Goal: Information Seeking & Learning: Find specific fact

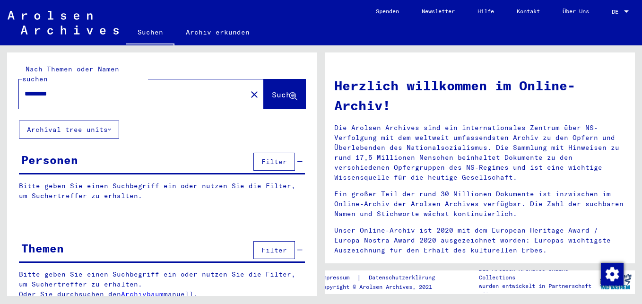
type input "*********"
click at [272, 90] on span "Suche" at bounding box center [284, 94] width 24 height 9
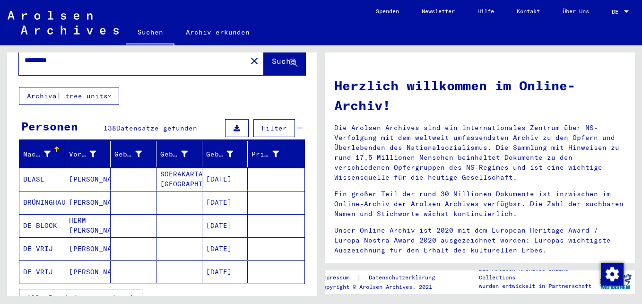
scroll to position [94, 0]
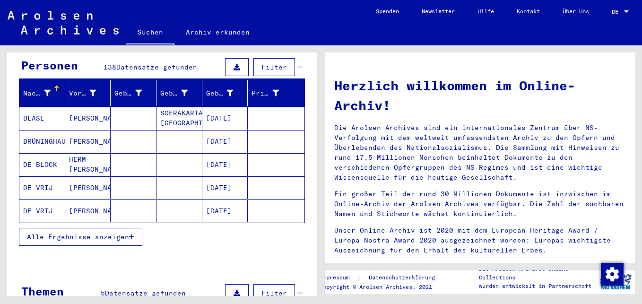
click at [121, 232] on span "Alle Ergebnisse anzeigen" at bounding box center [78, 236] width 102 height 9
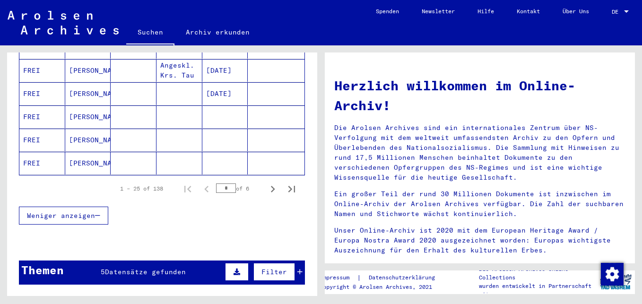
scroll to position [614, 0]
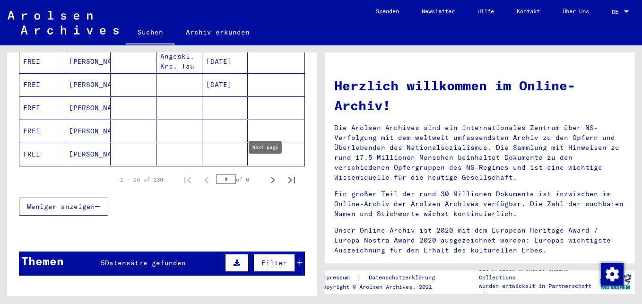
click at [271, 177] on icon "Next page" at bounding box center [273, 180] width 4 height 7
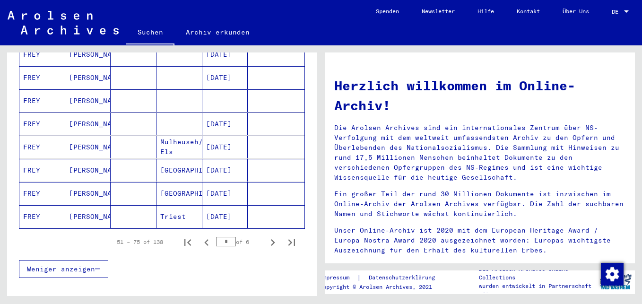
scroll to position [567, 0]
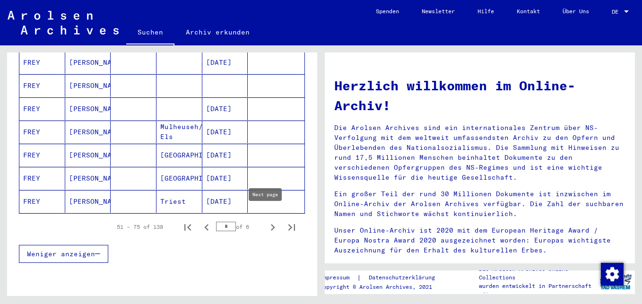
click at [266, 221] on icon "Next page" at bounding box center [272, 227] width 13 height 13
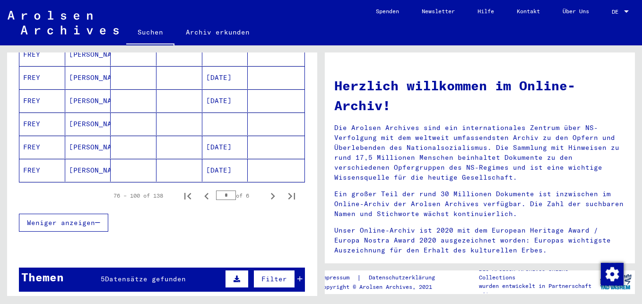
scroll to position [614, 0]
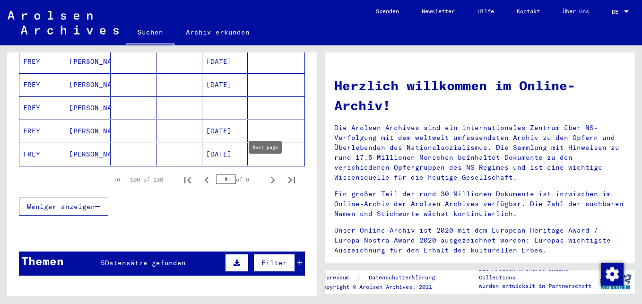
click at [269, 173] on icon "Next page" at bounding box center [272, 179] width 13 height 13
click at [266, 173] on icon "Next page" at bounding box center [272, 179] width 13 height 13
type input "*"
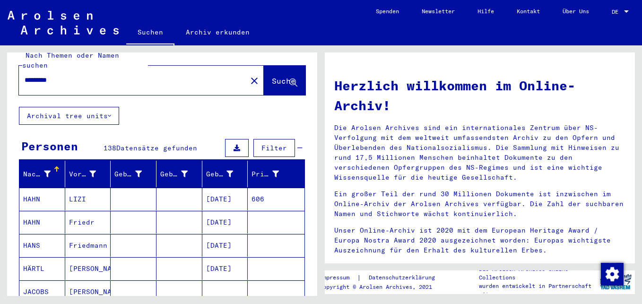
scroll to position [0, 0]
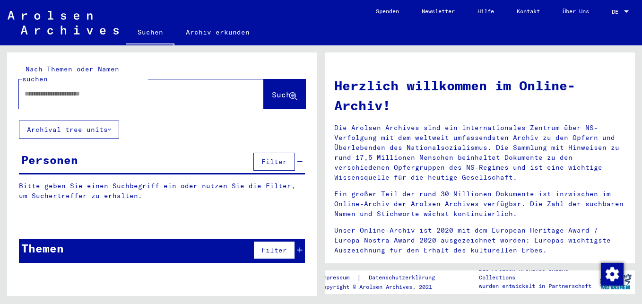
click at [122, 89] on input "text" at bounding box center [130, 94] width 211 height 10
type input "*********"
click at [273, 90] on span "Suche" at bounding box center [284, 94] width 24 height 9
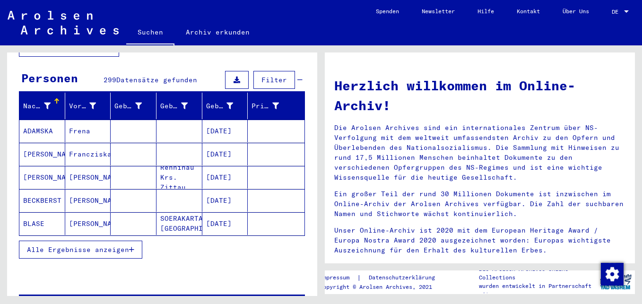
scroll to position [129, 0]
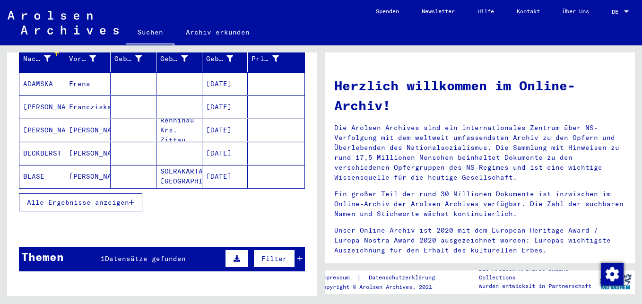
click at [132, 199] on icon "button" at bounding box center [131, 202] width 5 height 7
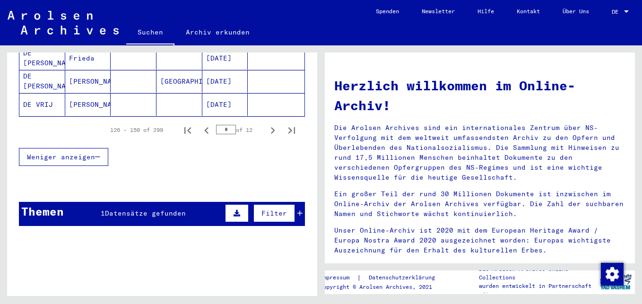
scroll to position [665, 0]
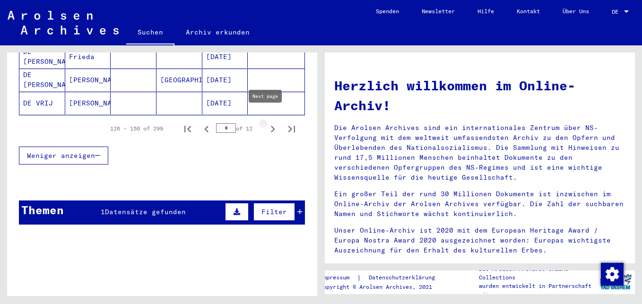
click at [266, 122] on icon "Next page" at bounding box center [272, 128] width 13 height 13
type input "*"
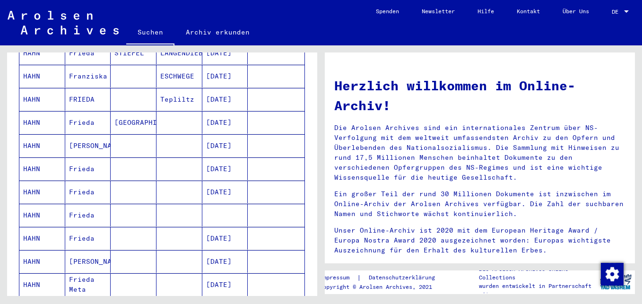
scroll to position [98, 0]
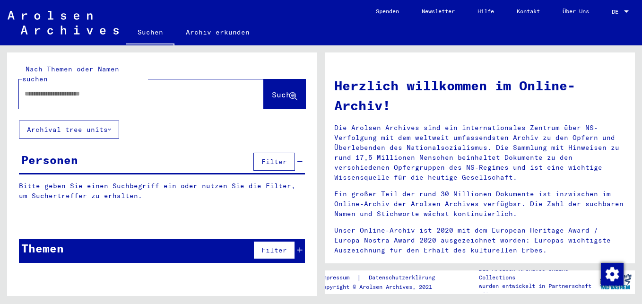
click at [108, 89] on input "text" at bounding box center [130, 94] width 211 height 10
type input "*********"
click at [275, 90] on span "Suche" at bounding box center [284, 94] width 24 height 9
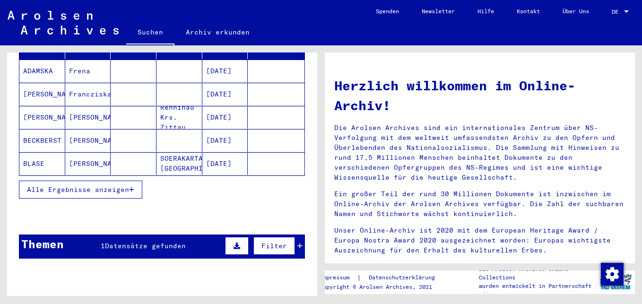
scroll to position [176, 0]
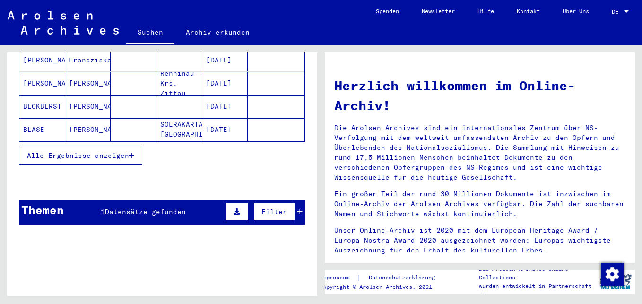
click at [134, 152] on icon "button" at bounding box center [131, 155] width 5 height 7
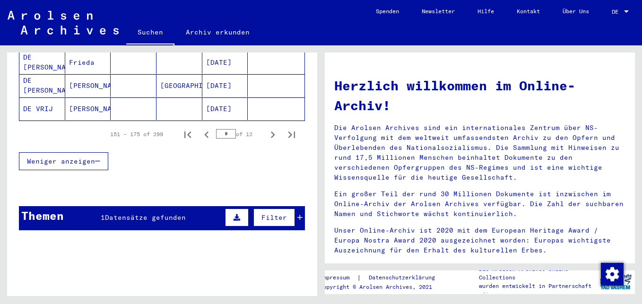
scroll to position [665, 0]
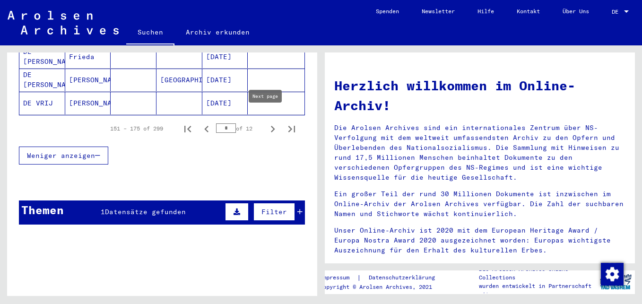
click at [266, 122] on icon "Next page" at bounding box center [272, 128] width 13 height 13
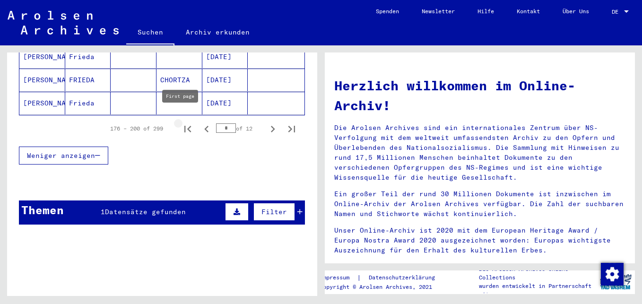
click at [184, 126] on icon "First page" at bounding box center [187, 129] width 7 height 7
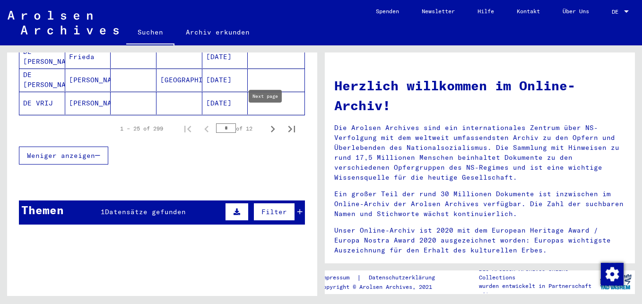
click at [266, 122] on icon "Next page" at bounding box center [272, 128] width 13 height 13
type input "*"
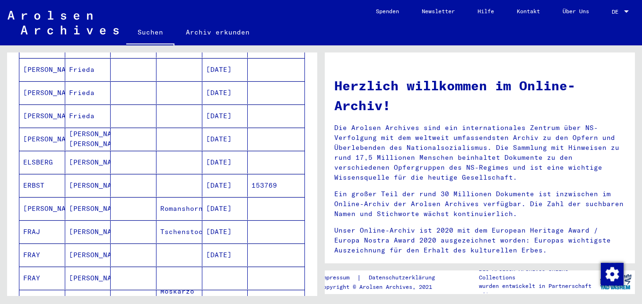
scroll to position [146, 0]
